Goal: Information Seeking & Learning: Learn about a topic

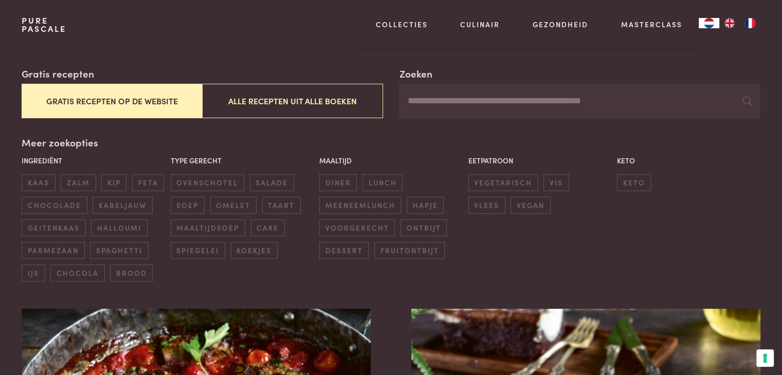
scroll to position [206, 0]
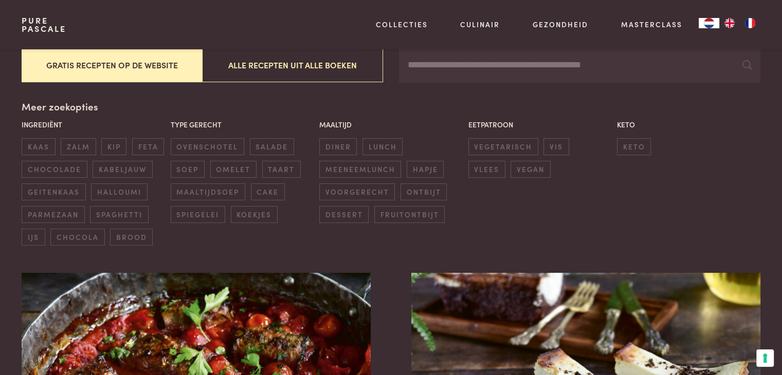
click at [147, 71] on button "Gratis recepten op de website" at bounding box center [112, 65] width 181 height 34
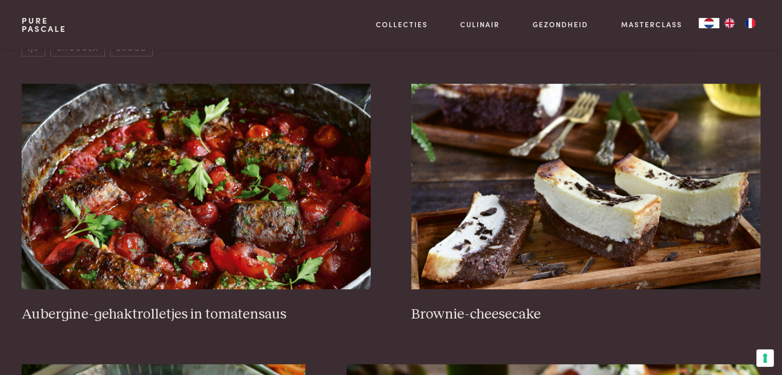
scroll to position [442, 0]
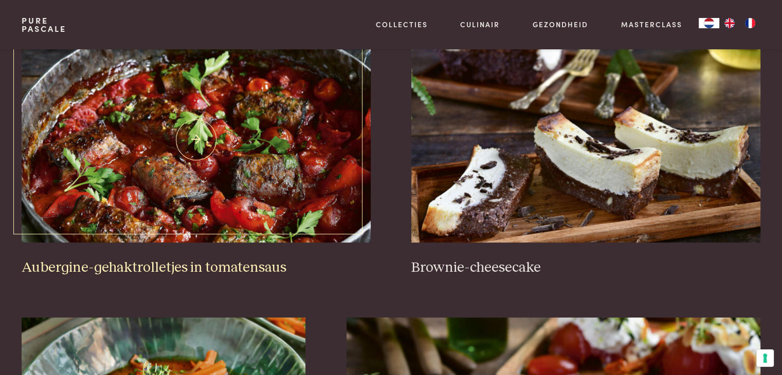
click at [148, 199] on img at bounding box center [196, 140] width 349 height 206
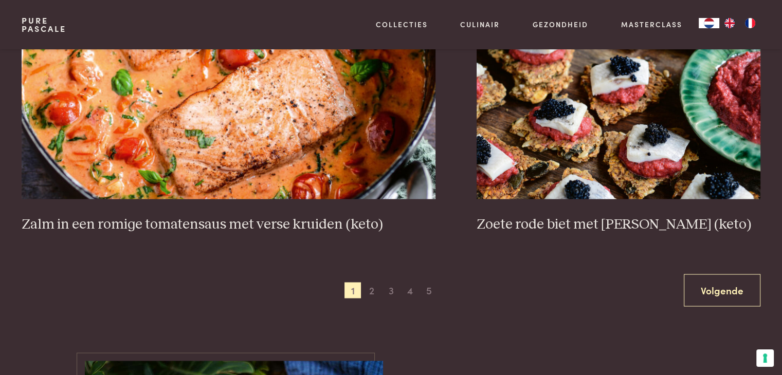
scroll to position [2036, 0]
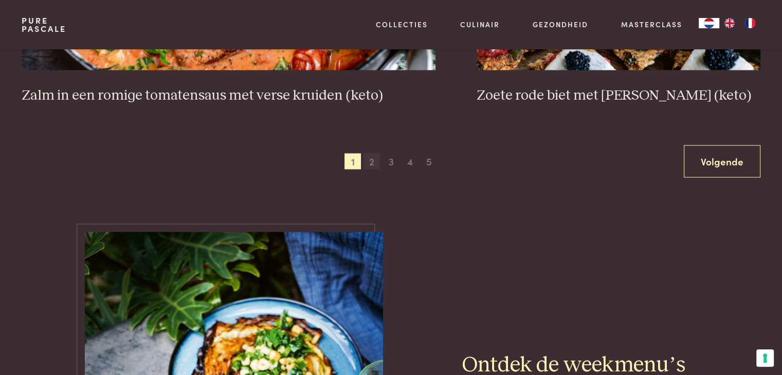
click at [372, 163] on span "2" at bounding box center [372, 162] width 16 height 16
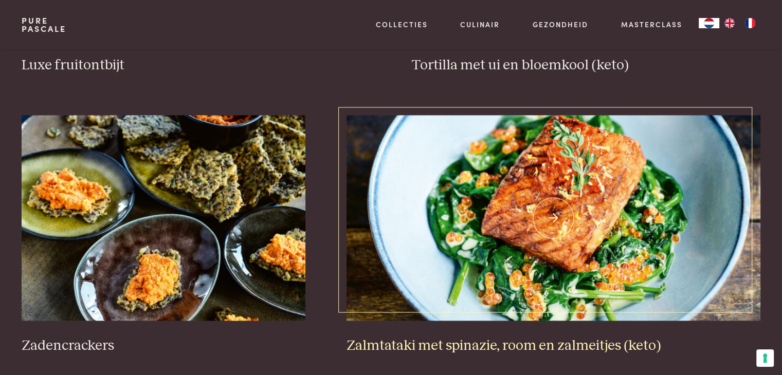
scroll to position [1573, 0]
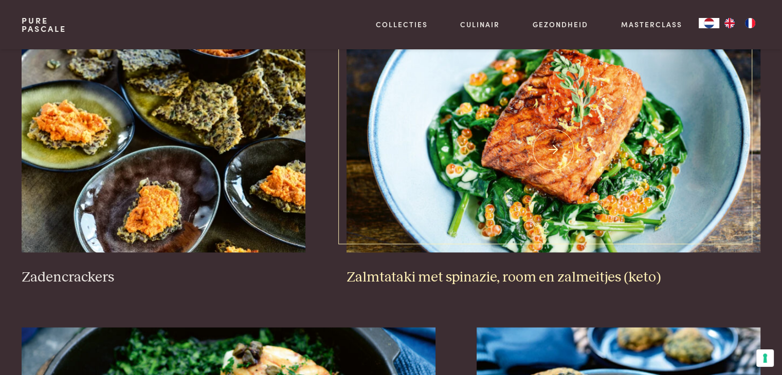
click at [516, 122] on img at bounding box center [554, 150] width 414 height 206
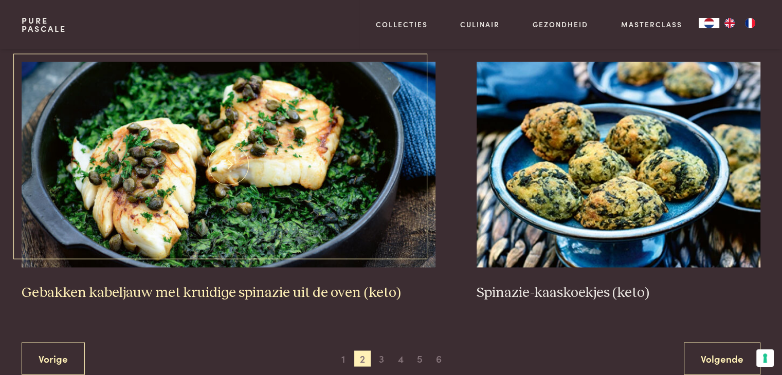
scroll to position [1933, 0]
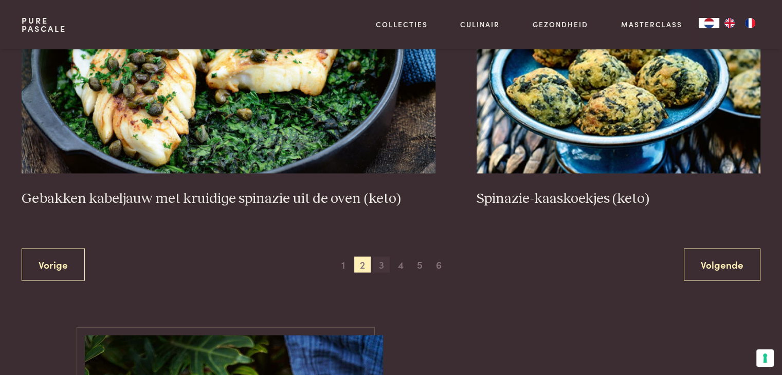
click at [379, 266] on span "3" at bounding box center [381, 265] width 16 height 16
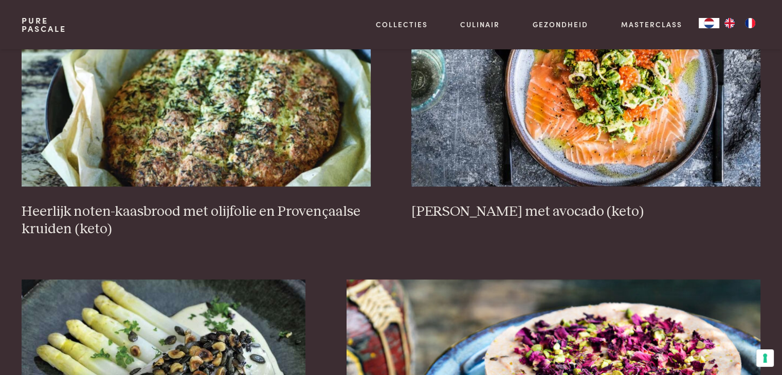
scroll to position [493, 0]
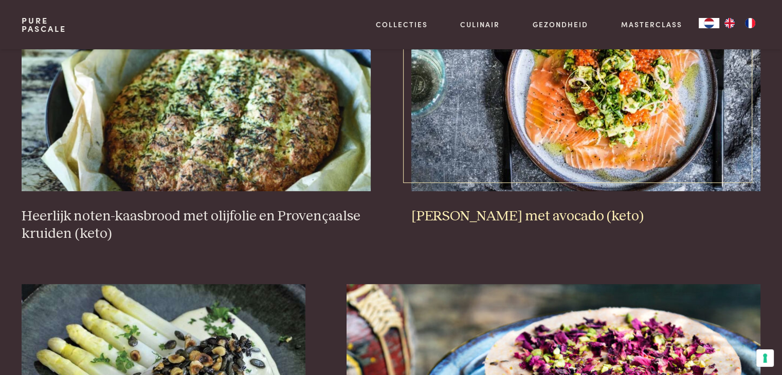
click at [625, 134] on img at bounding box center [585, 89] width 349 height 206
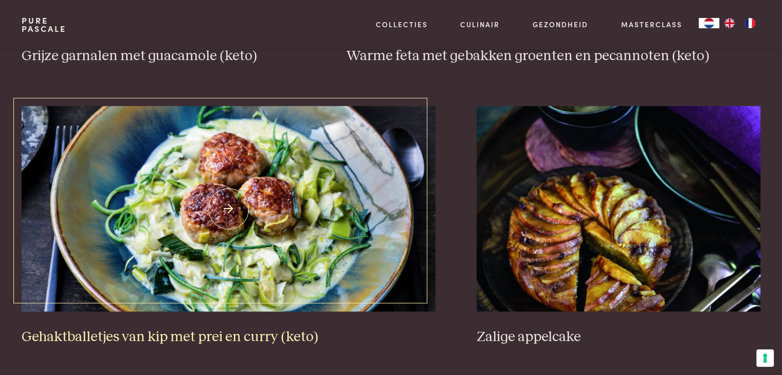
scroll to position [1985, 0]
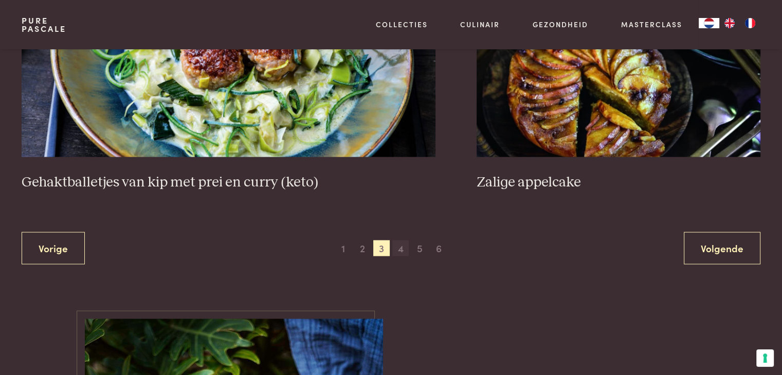
click at [397, 248] on span "4" at bounding box center [400, 249] width 16 height 16
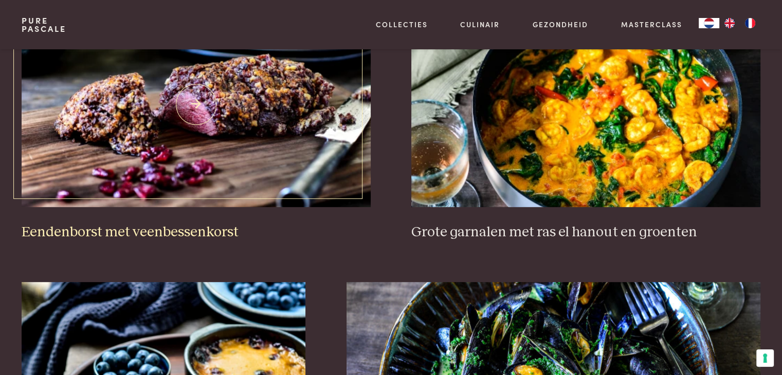
scroll to position [596, 0]
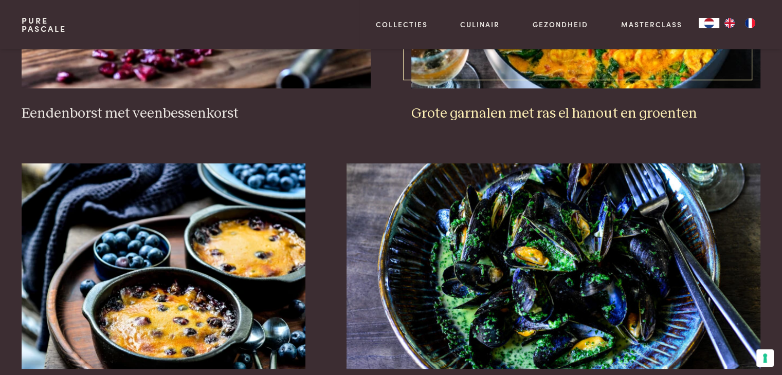
click at [555, 91] on link "Grote garnalen met ras el hanout en groenten" at bounding box center [585, 3] width 349 height 240
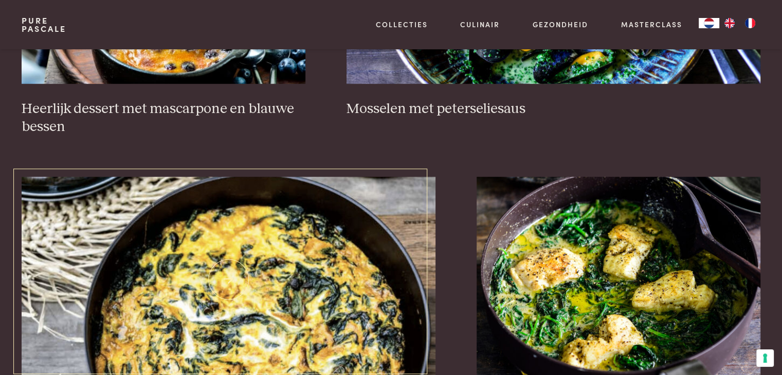
scroll to position [802, 0]
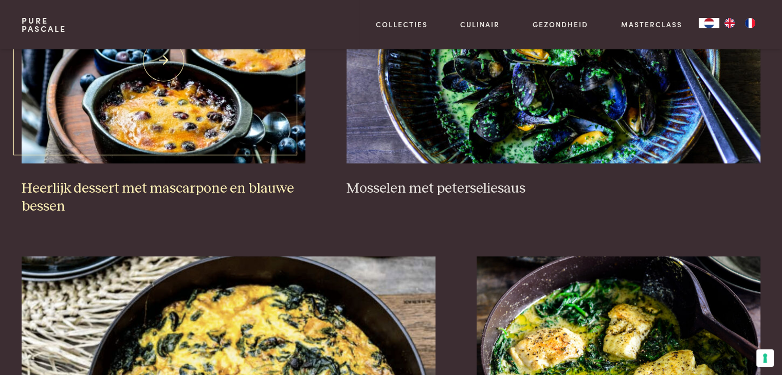
click at [235, 147] on img at bounding box center [164, 61] width 284 height 206
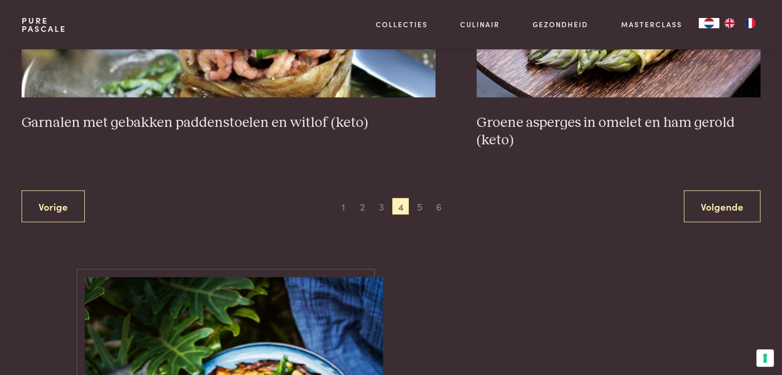
scroll to position [2139, 0]
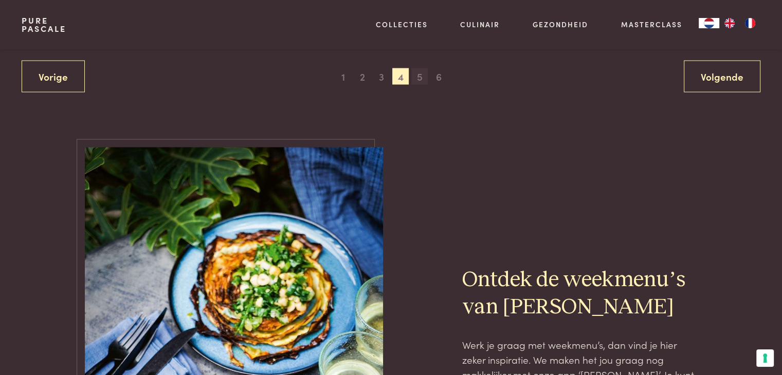
click at [421, 79] on span "5" at bounding box center [419, 76] width 16 height 16
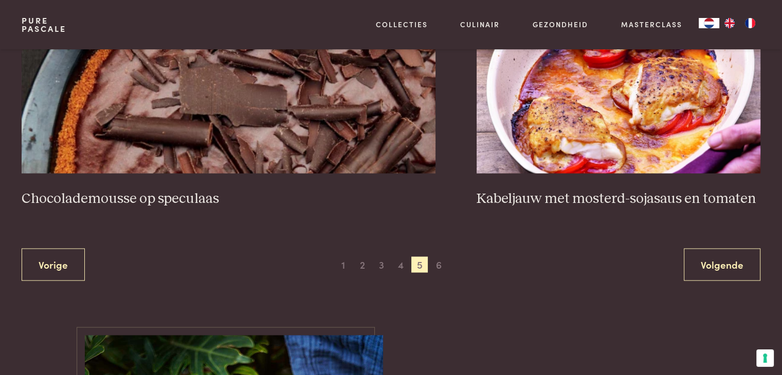
scroll to position [2139, 0]
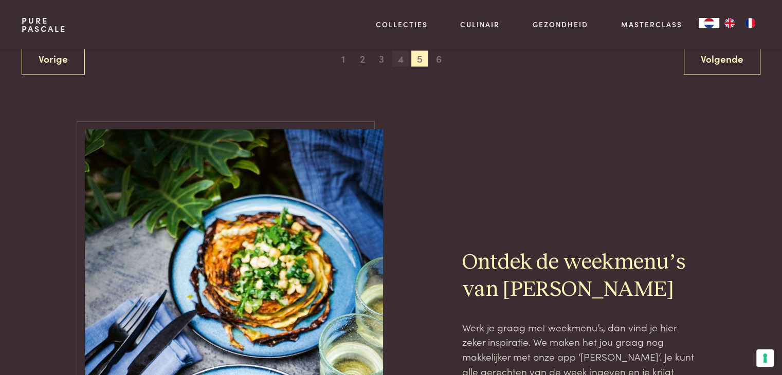
click at [400, 59] on span "4" at bounding box center [400, 59] width 16 height 16
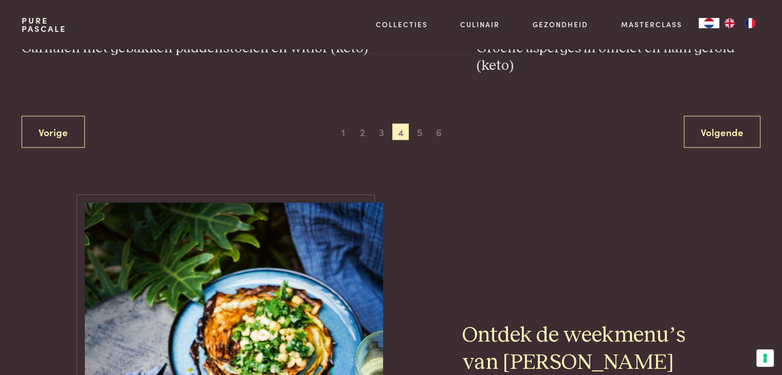
scroll to position [2142, 0]
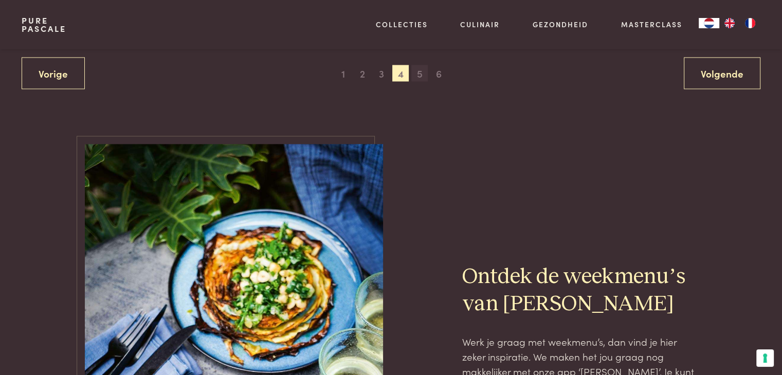
click at [422, 70] on span "5" at bounding box center [419, 73] width 16 height 16
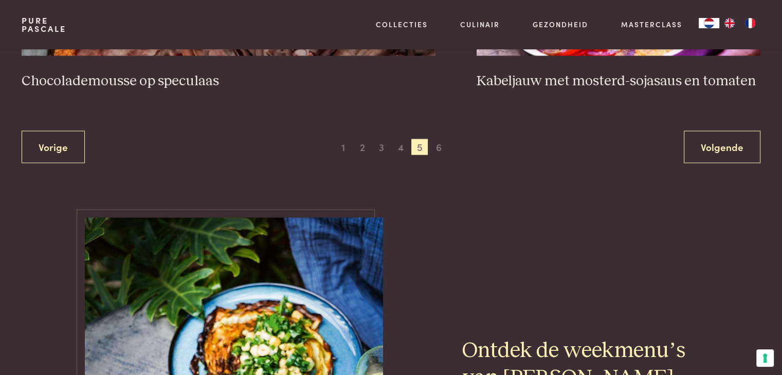
scroll to position [2006, 0]
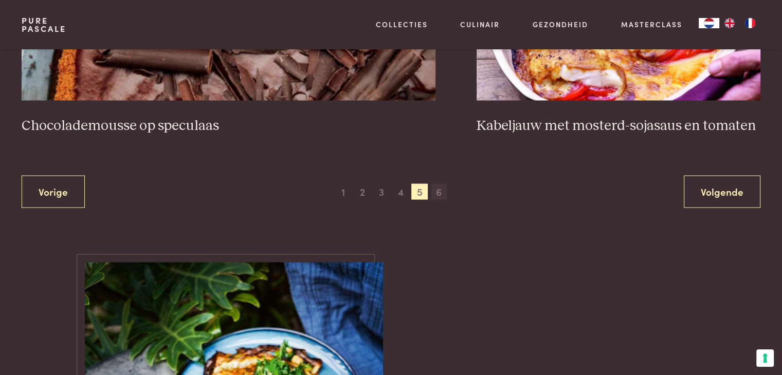
click at [439, 190] on span "6" at bounding box center [439, 192] width 16 height 16
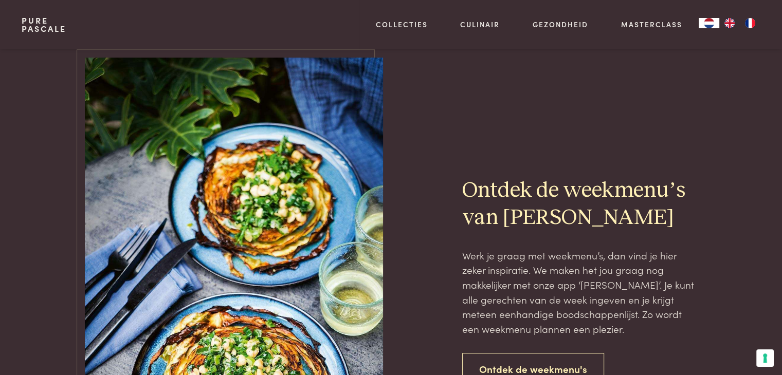
scroll to position [905, 0]
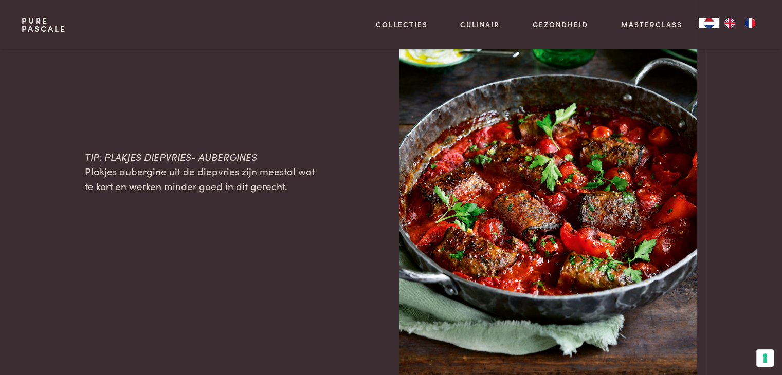
scroll to position [1234, 0]
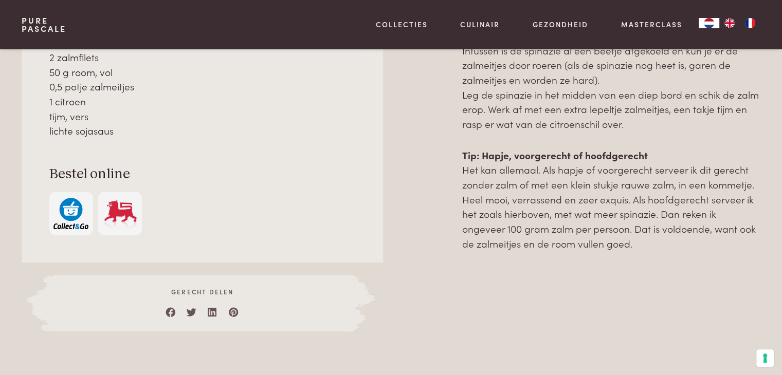
scroll to position [617, 0]
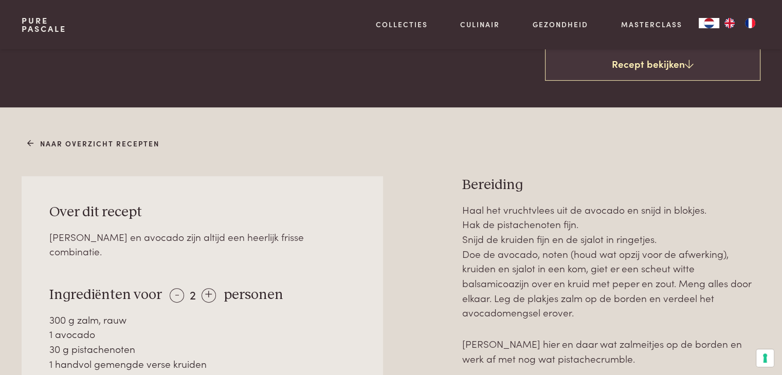
scroll to position [463, 0]
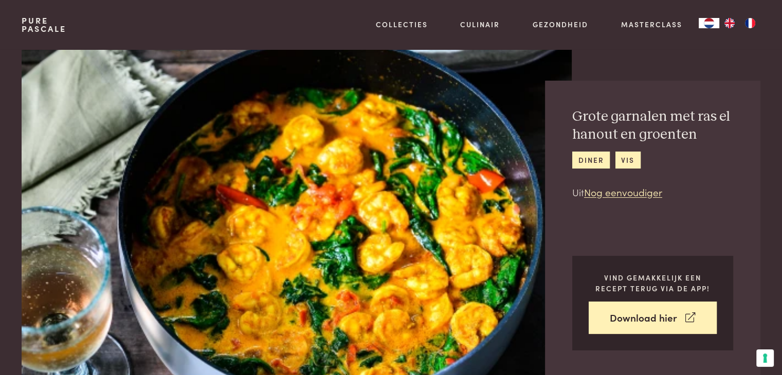
click at [412, 223] on img at bounding box center [297, 214] width 550 height 330
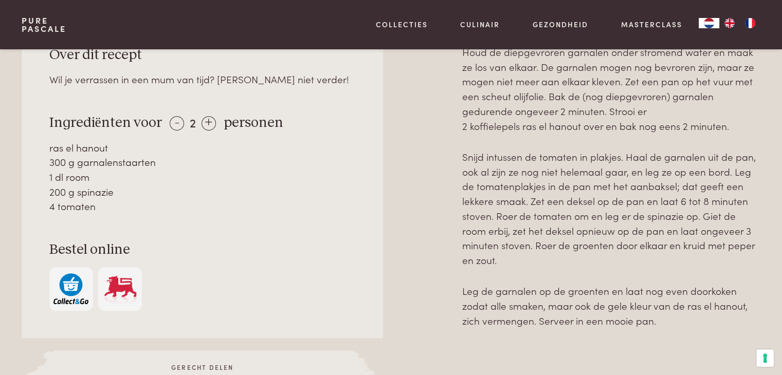
scroll to position [566, 0]
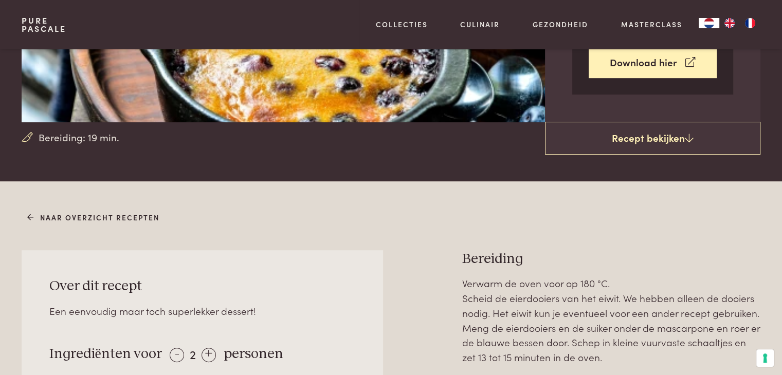
scroll to position [463, 0]
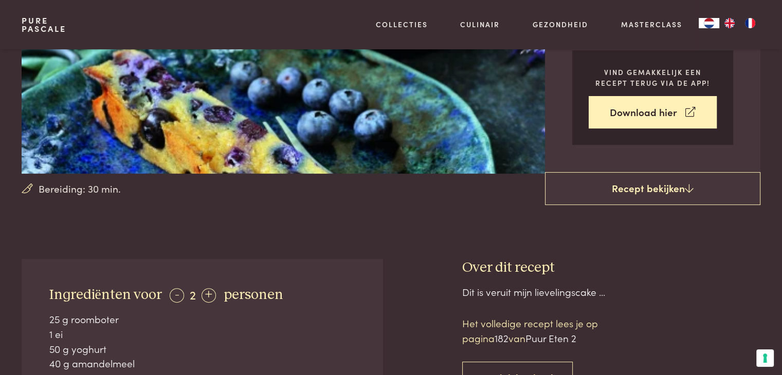
scroll to position [411, 0]
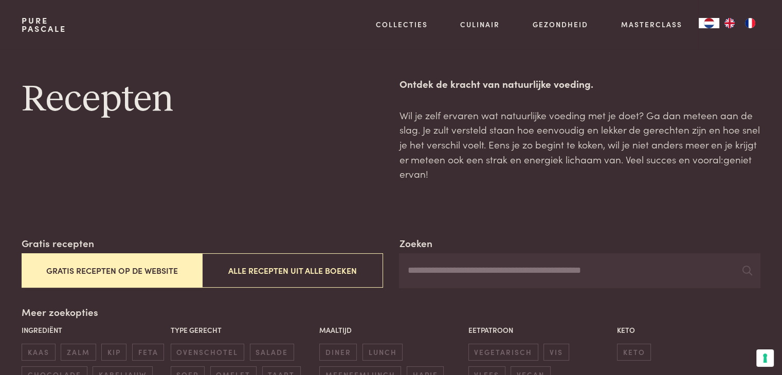
click at [154, 274] on button "Gratis recepten op de website" at bounding box center [112, 271] width 181 height 34
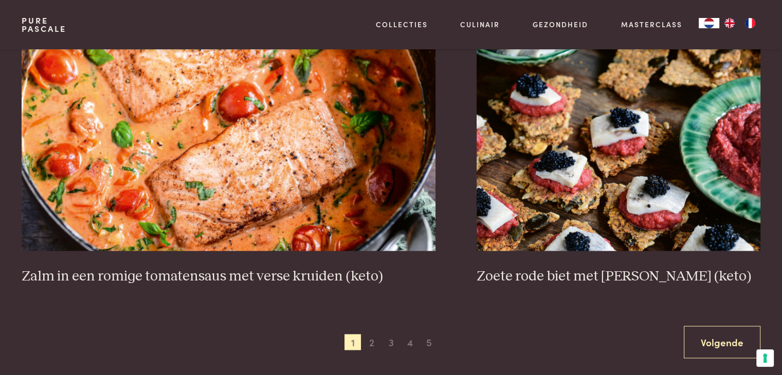
scroll to position [1933, 0]
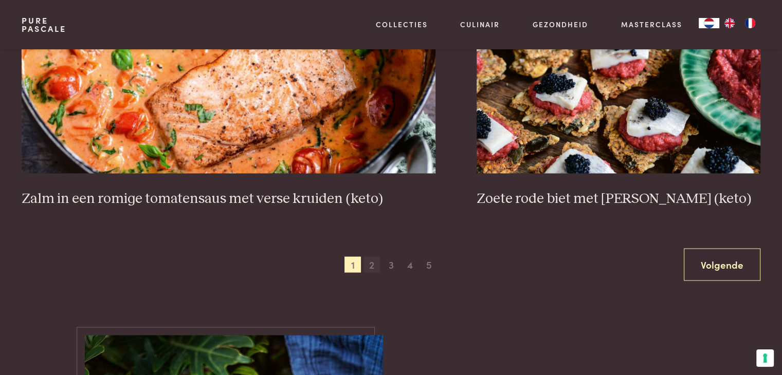
click at [374, 261] on span "2" at bounding box center [372, 265] width 16 height 16
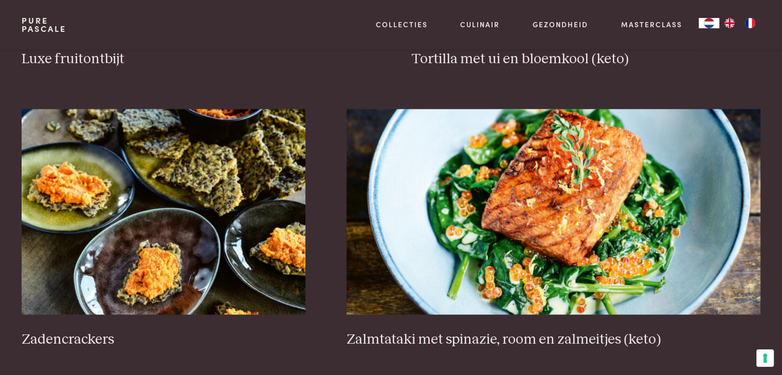
scroll to position [1573, 0]
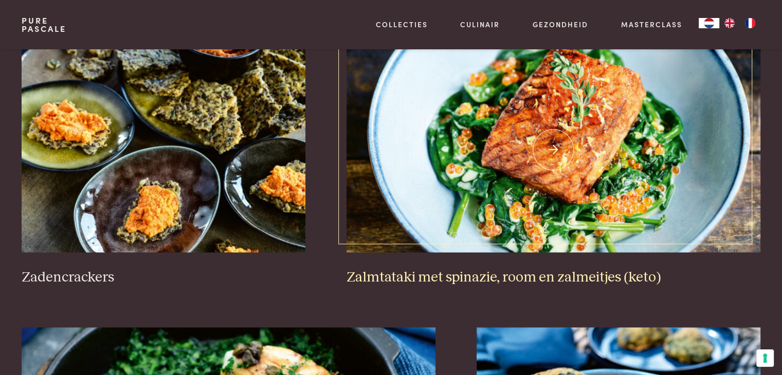
click at [511, 157] on img at bounding box center [554, 150] width 414 height 206
